Goal: Use online tool/utility

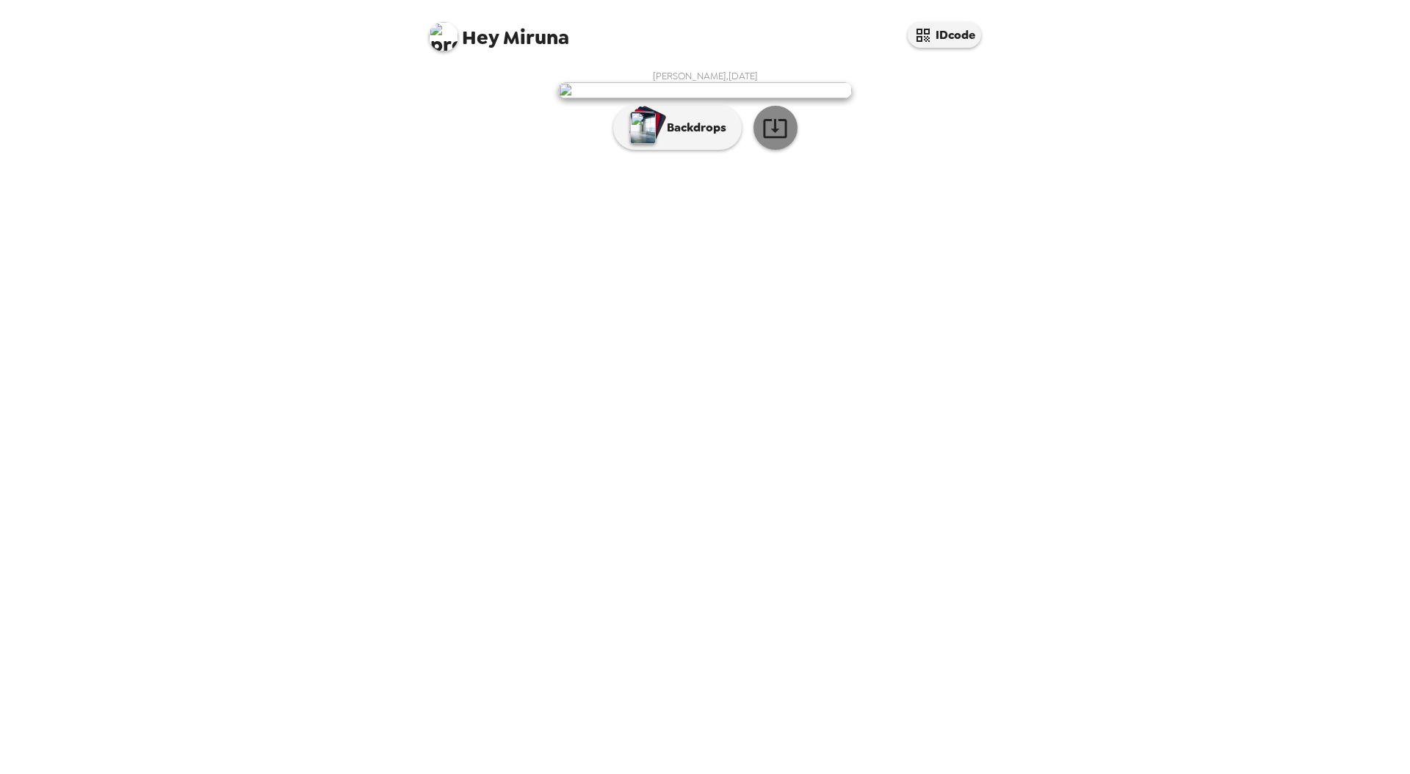
click at [770, 141] on icon "button" at bounding box center [775, 128] width 26 height 26
click at [688, 137] on p "Backdrops" at bounding box center [693, 128] width 67 height 18
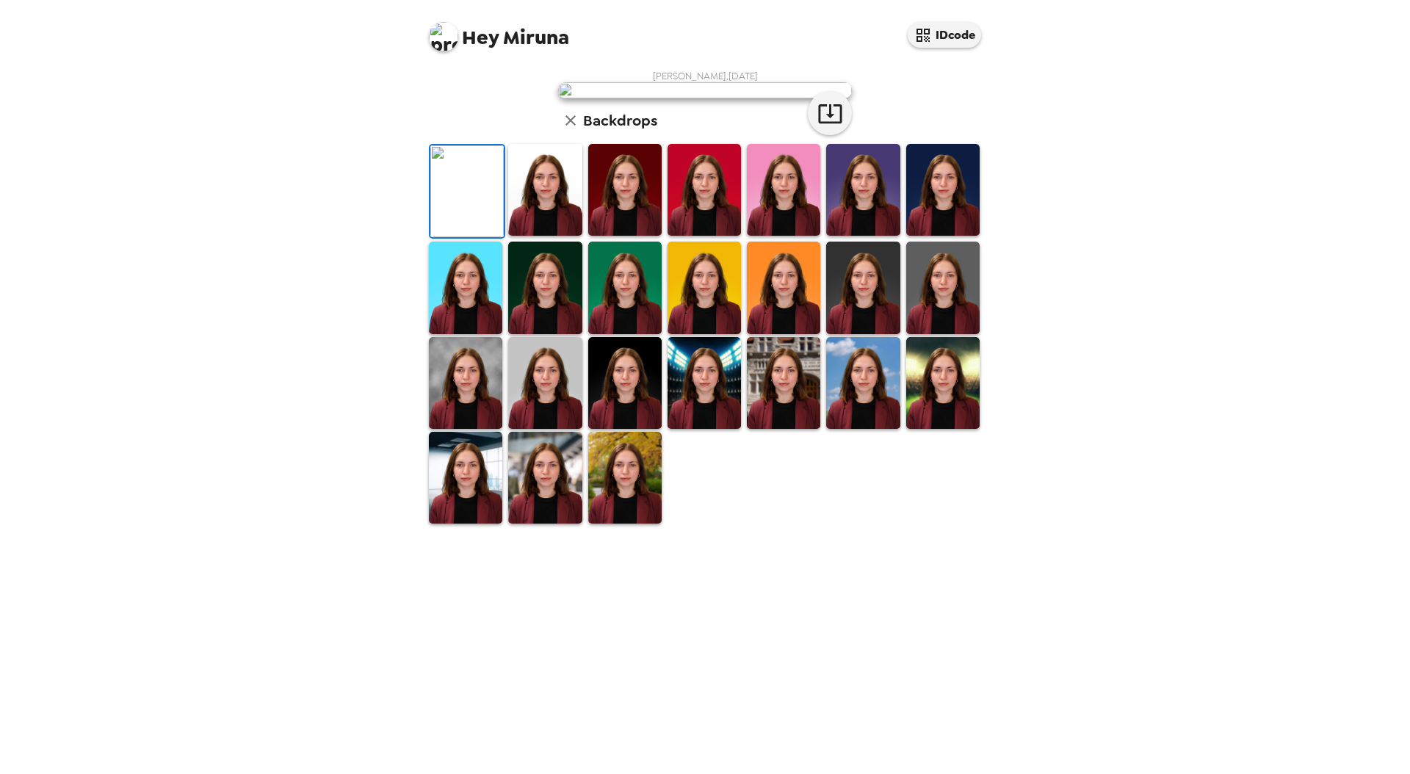
click at [549, 236] on img at bounding box center [544, 190] width 73 height 92
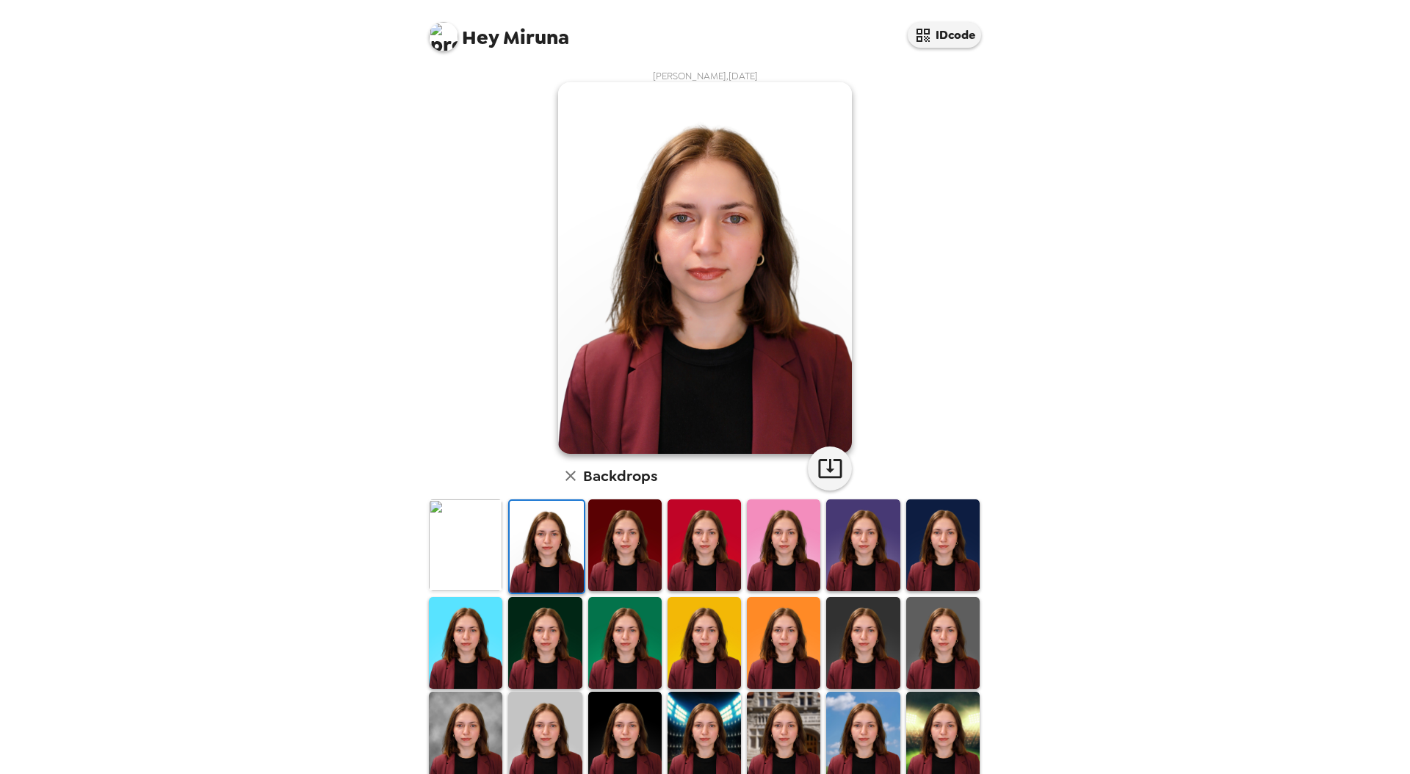
click at [617, 555] on img at bounding box center [624, 545] width 73 height 92
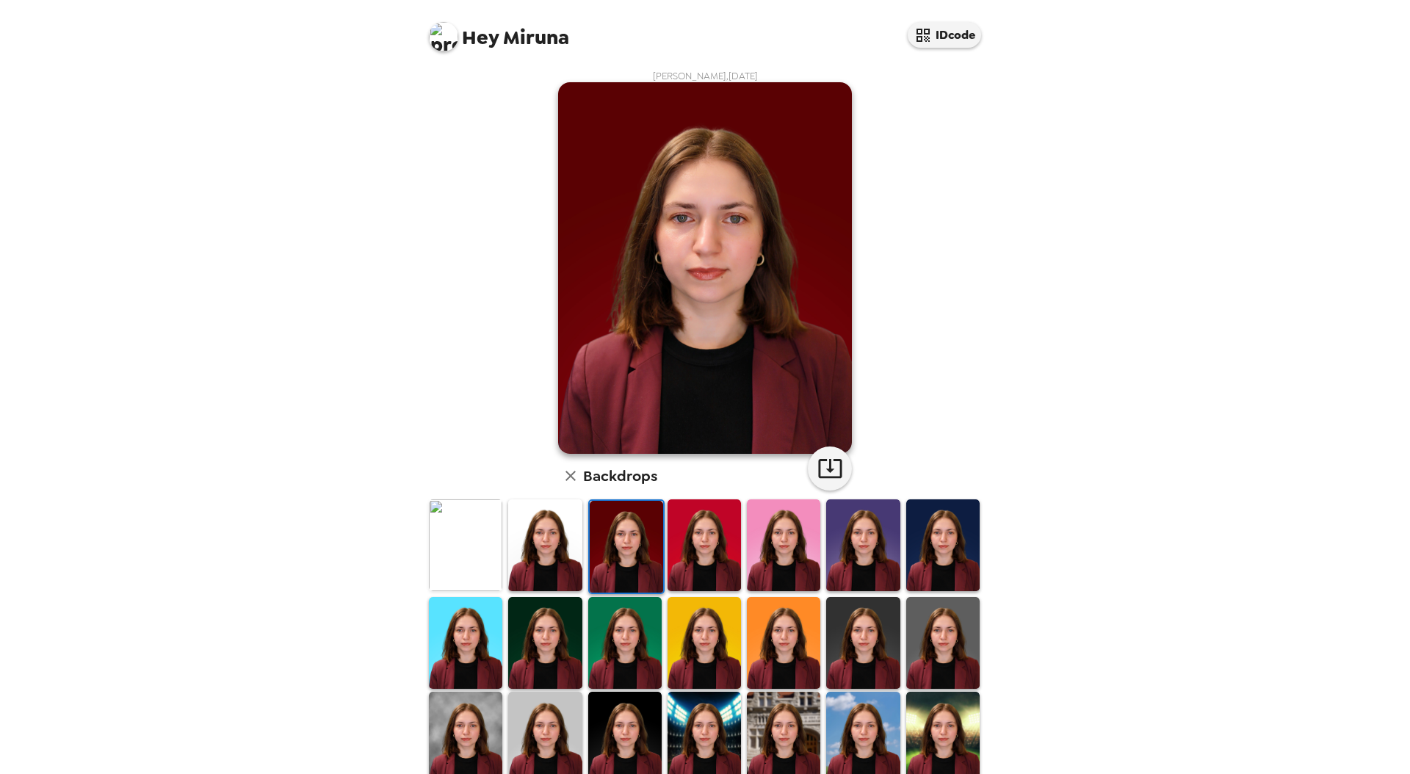
click at [651, 558] on img at bounding box center [626, 547] width 73 height 92
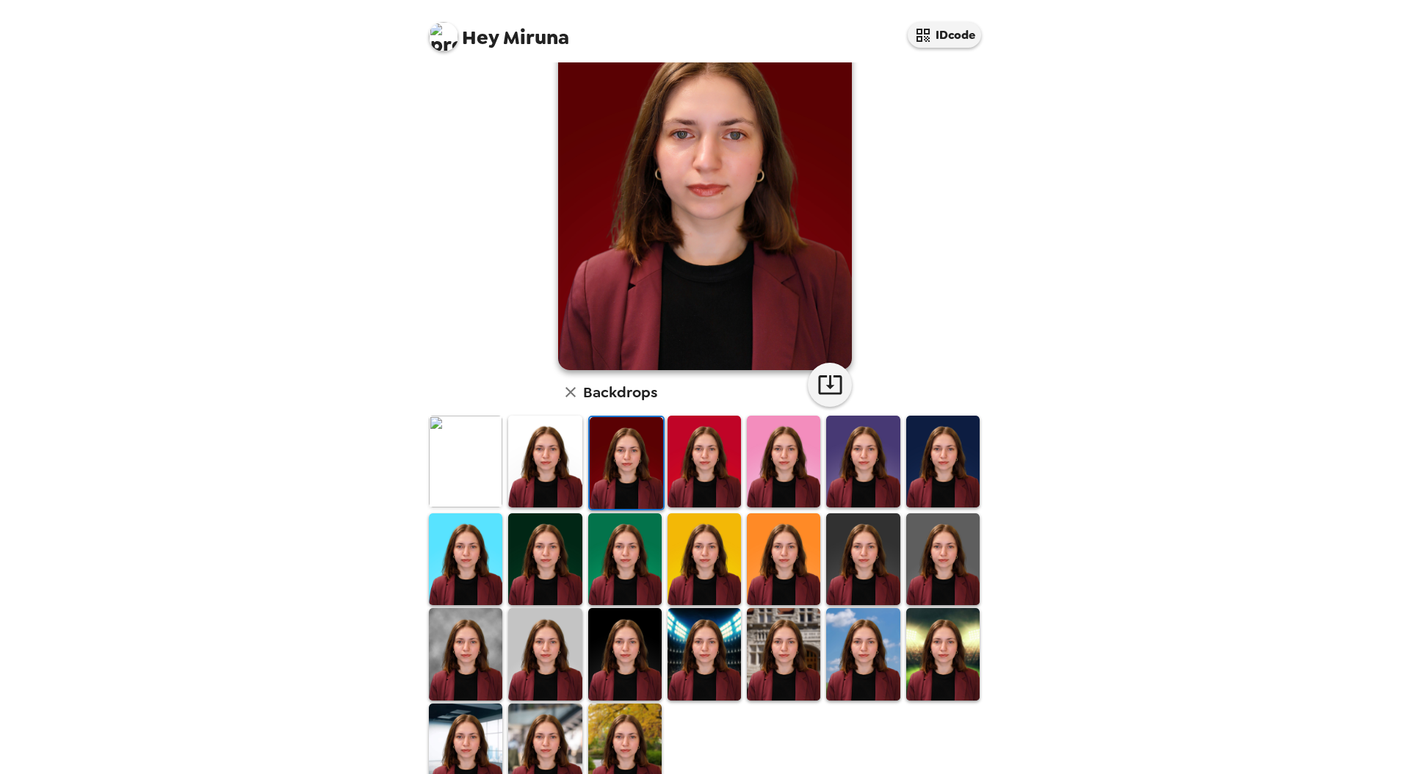
scroll to position [120, 0]
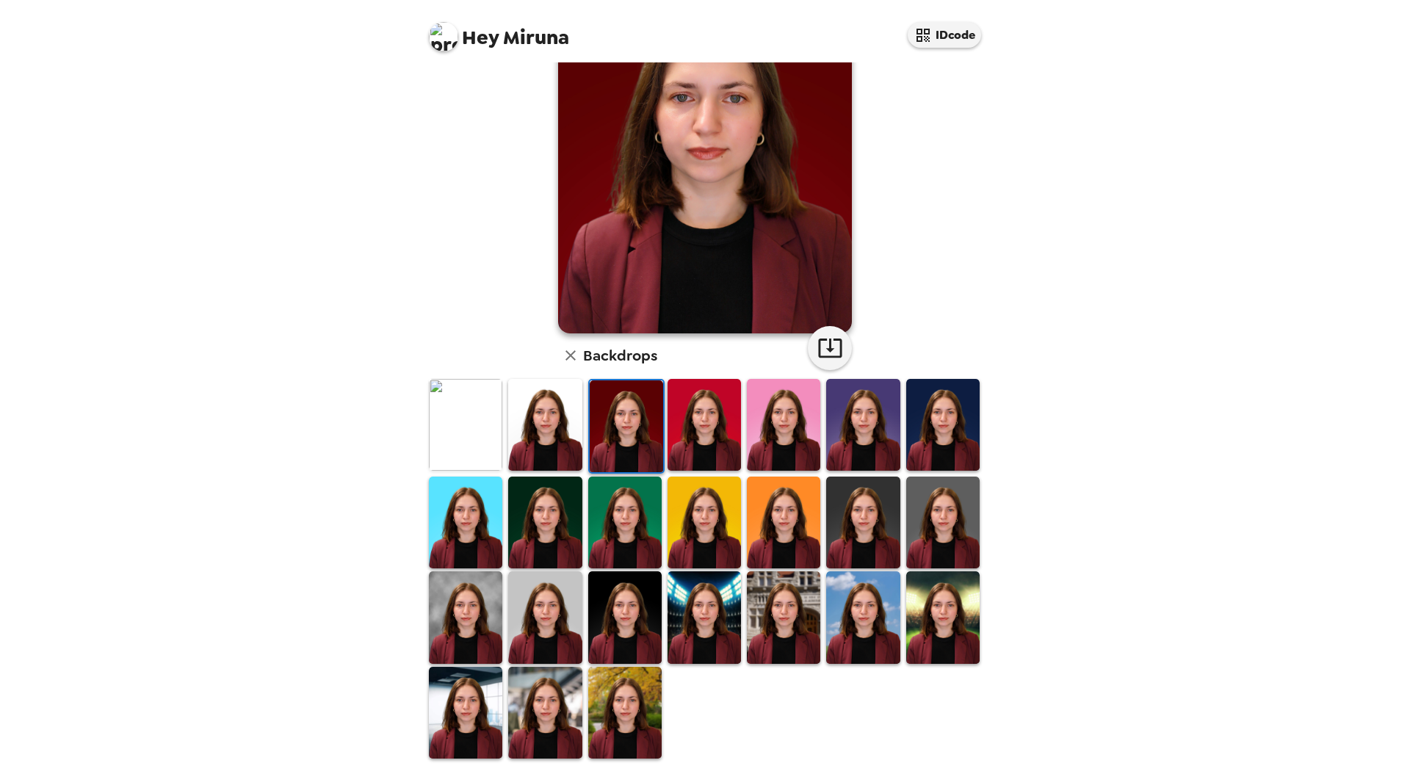
click at [705, 447] on img at bounding box center [704, 425] width 73 height 92
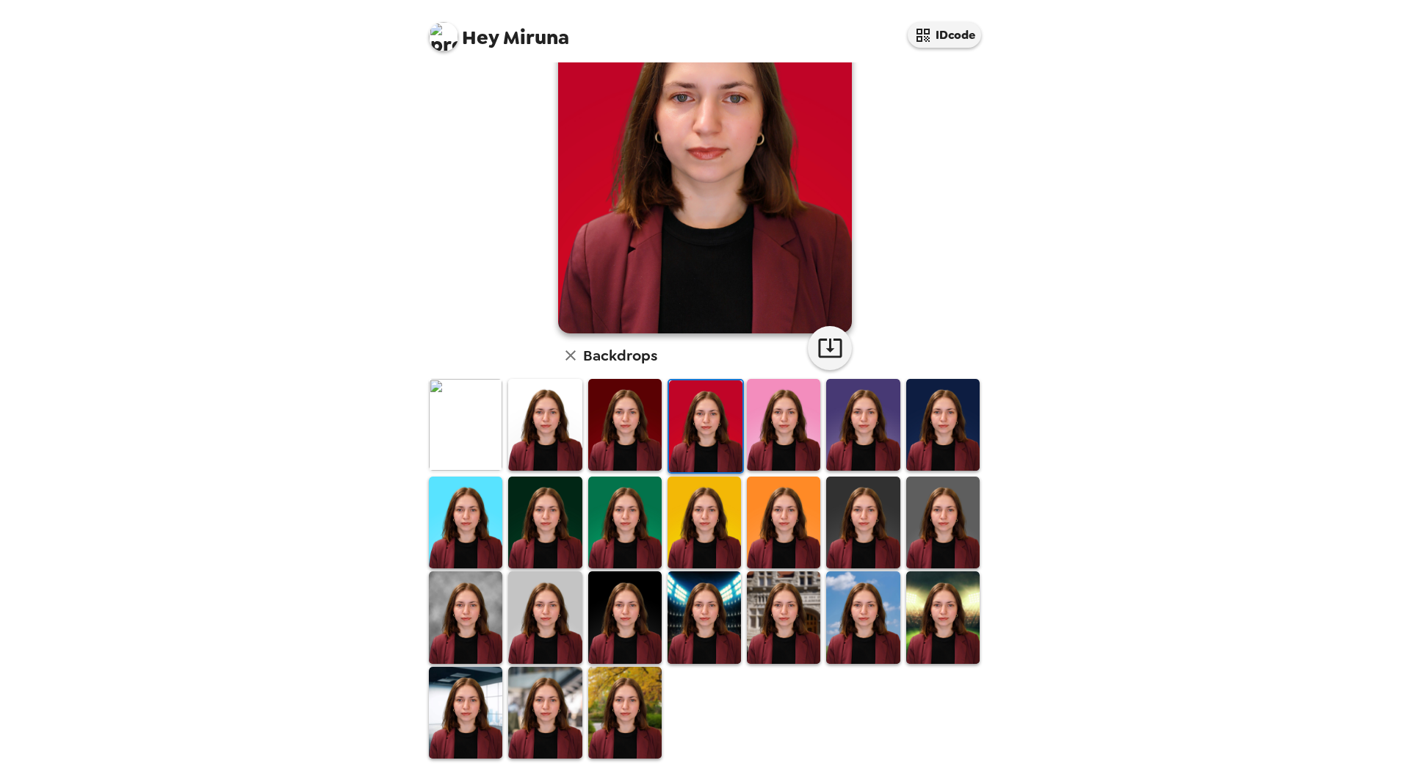
scroll to position [119, 0]
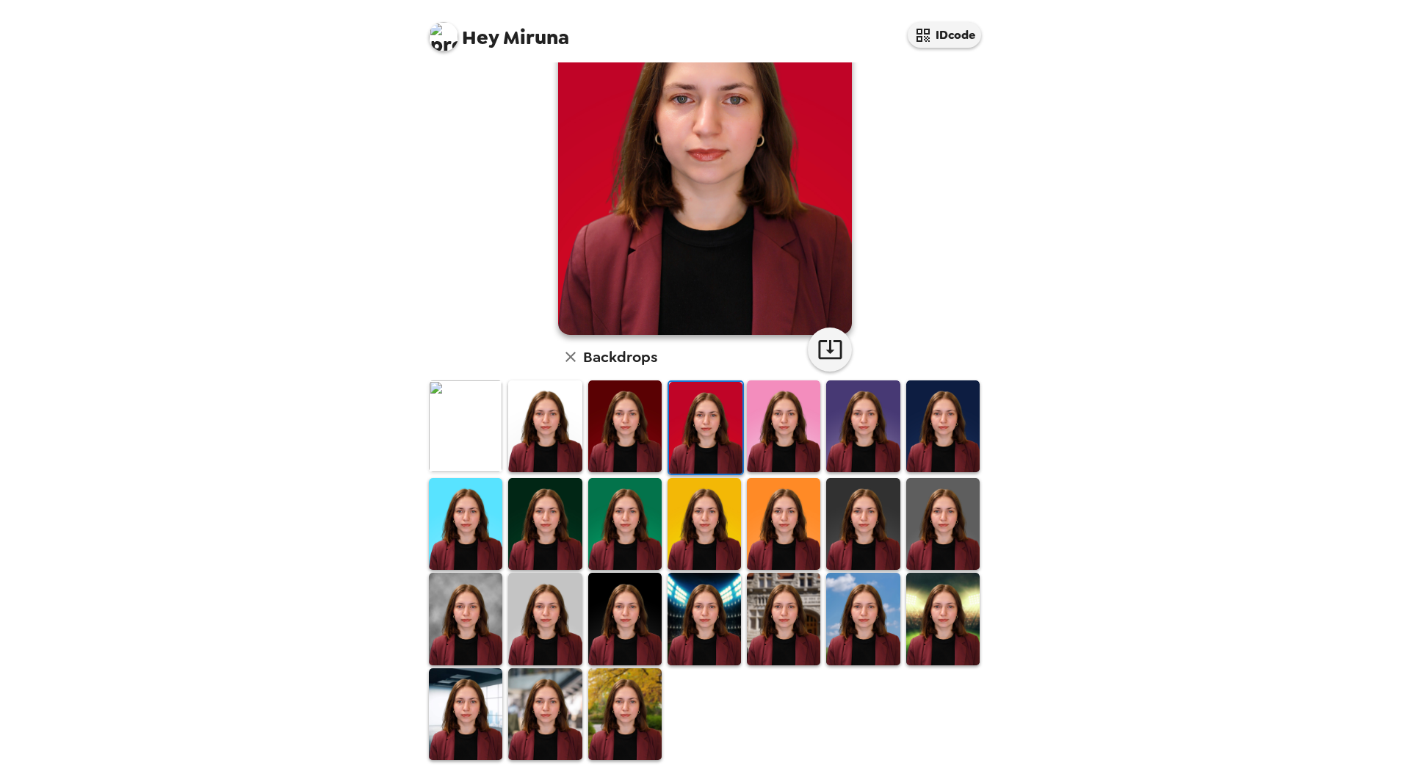
click at [770, 448] on img at bounding box center [783, 426] width 73 height 92
